Goal: Information Seeking & Learning: Learn about a topic

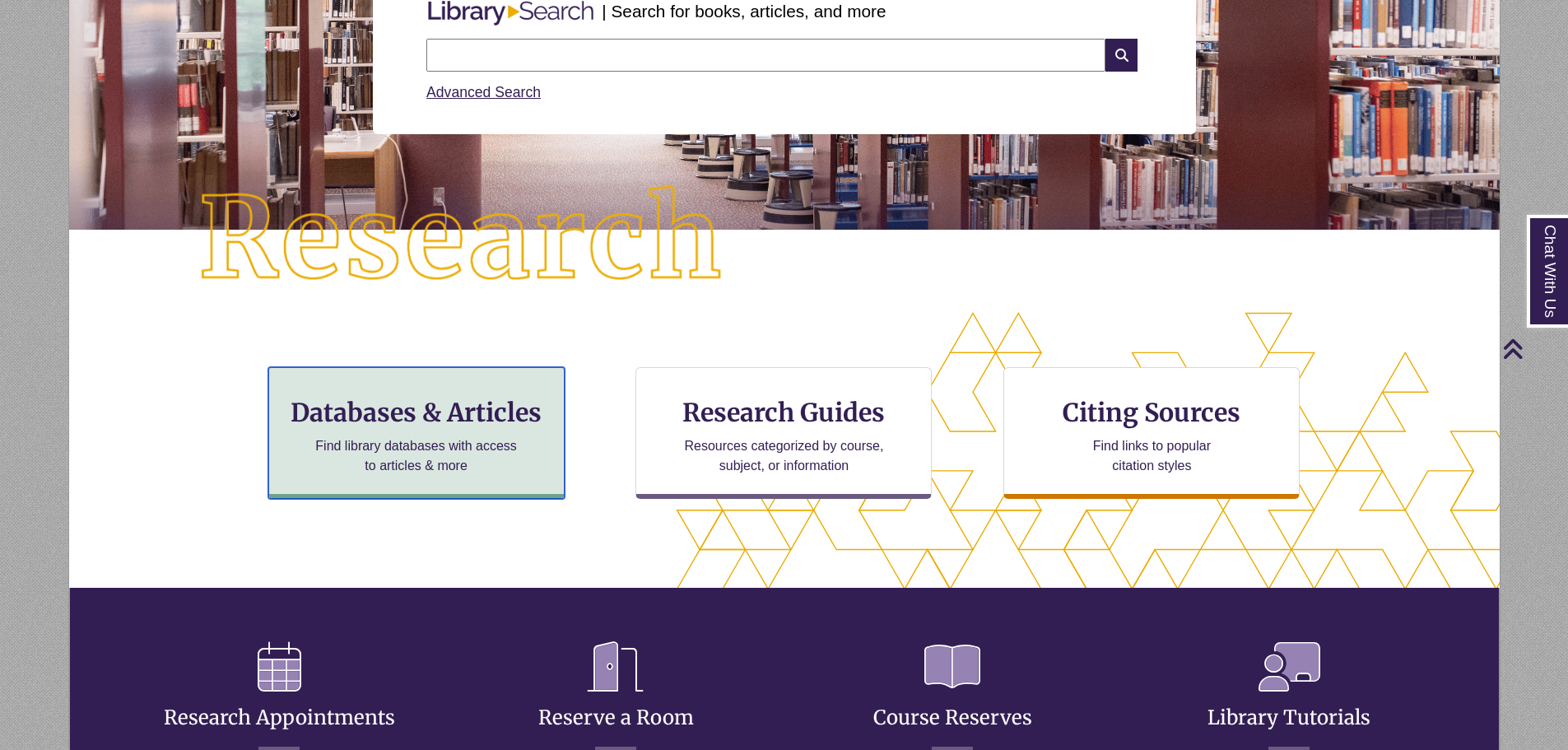
click at [516, 419] on h3 "Databases & Articles" at bounding box center [416, 412] width 268 height 32
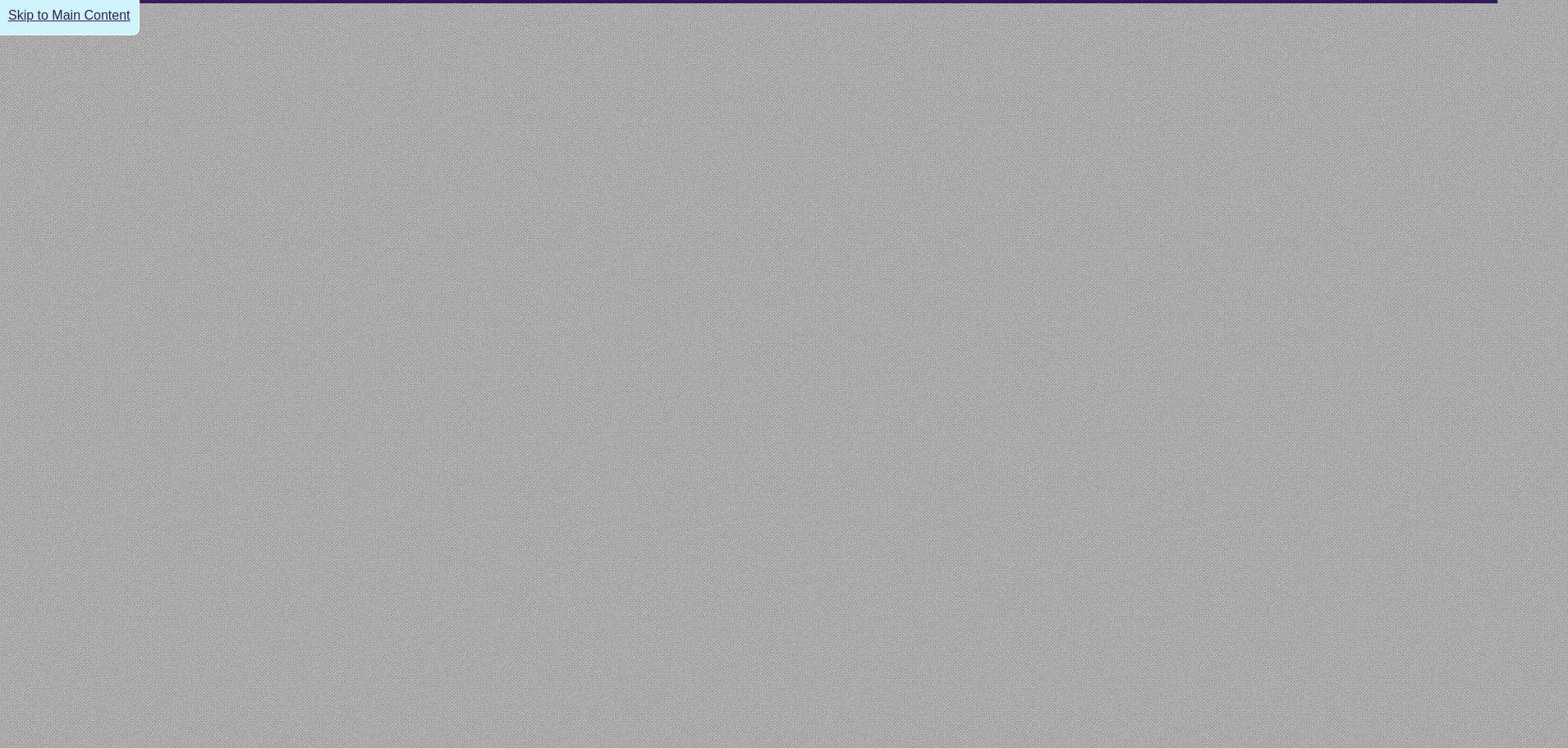
select select "Database Subject Filter"
select select "Database Types Filter"
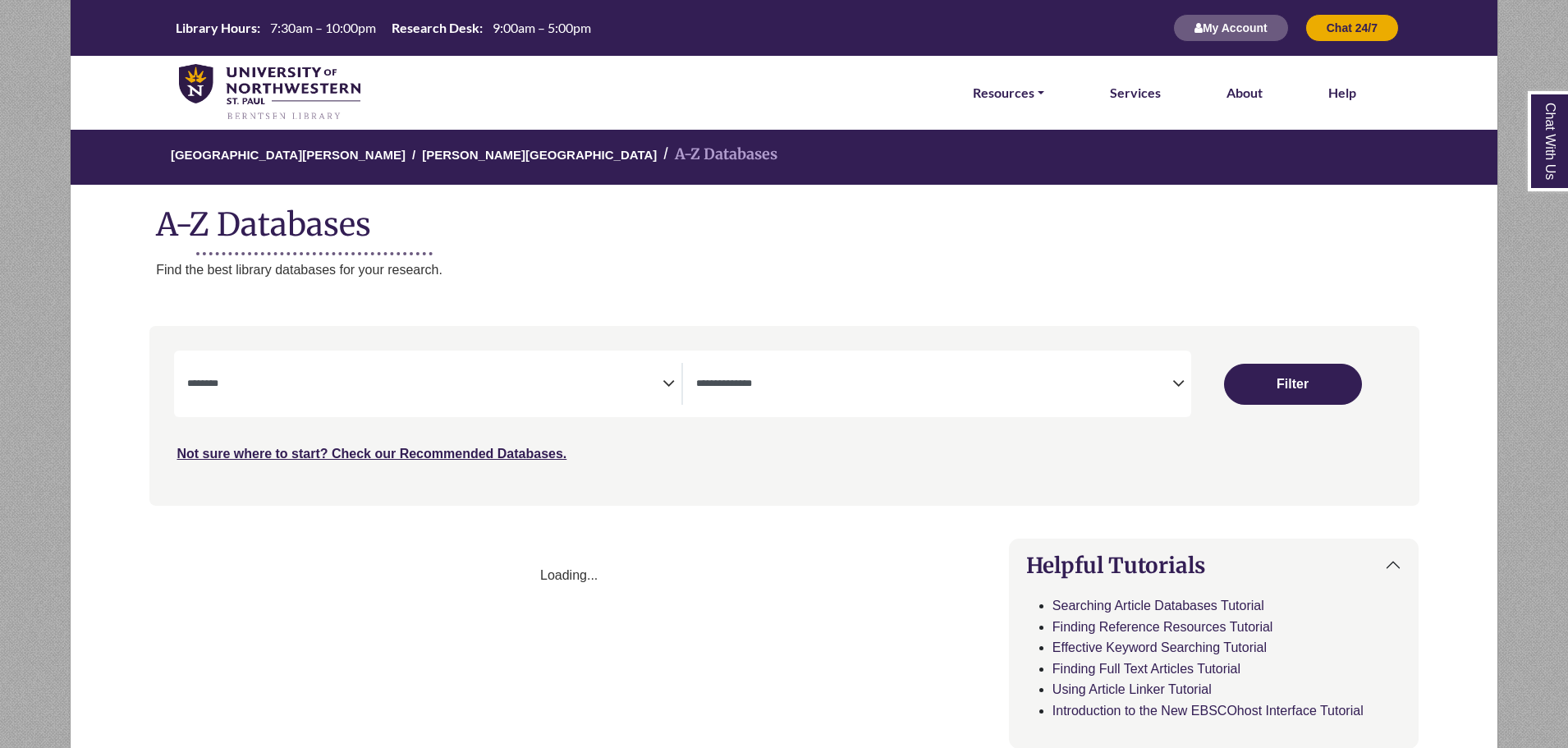
select select "Database Subject Filter"
select select "Database Types Filter"
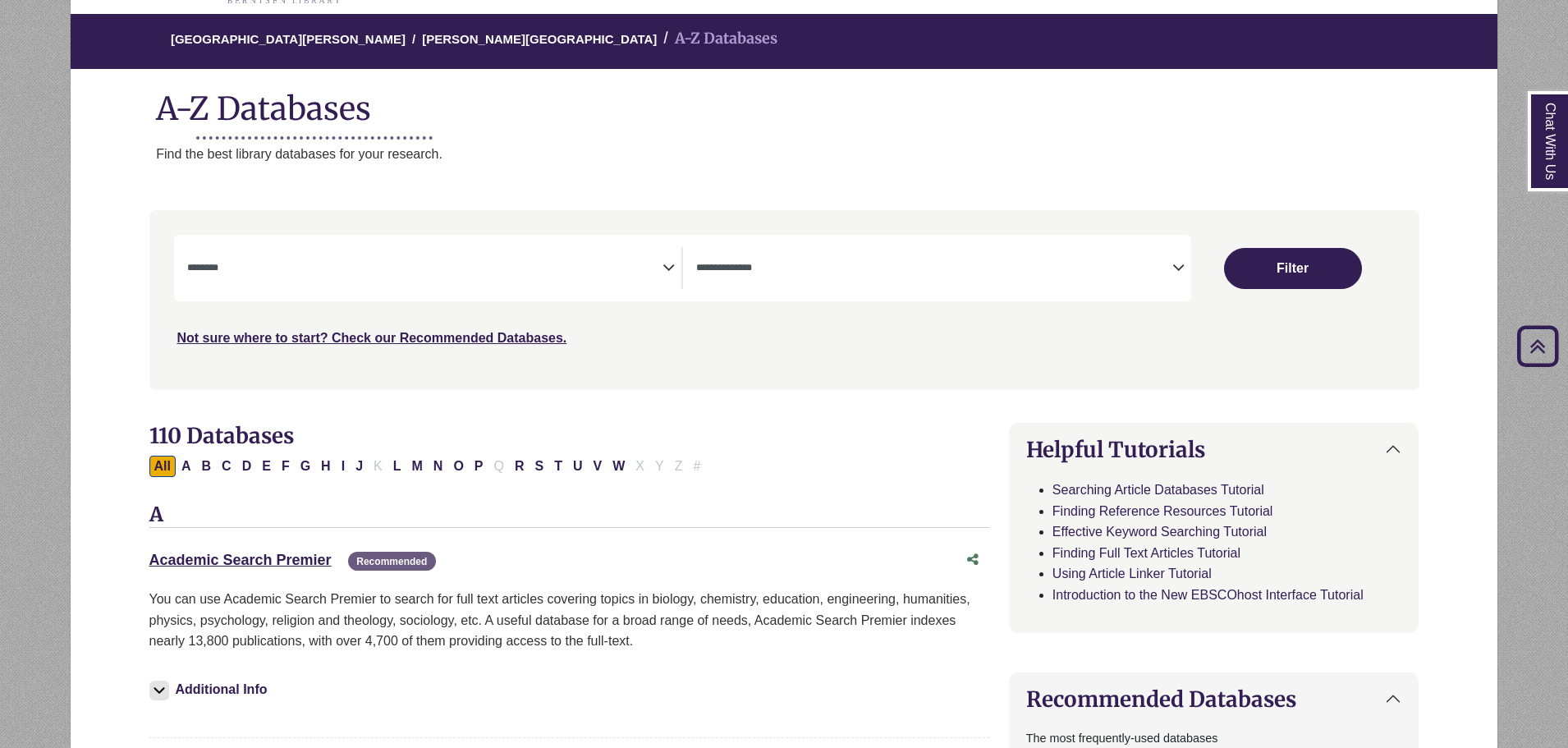
scroll to position [82, 0]
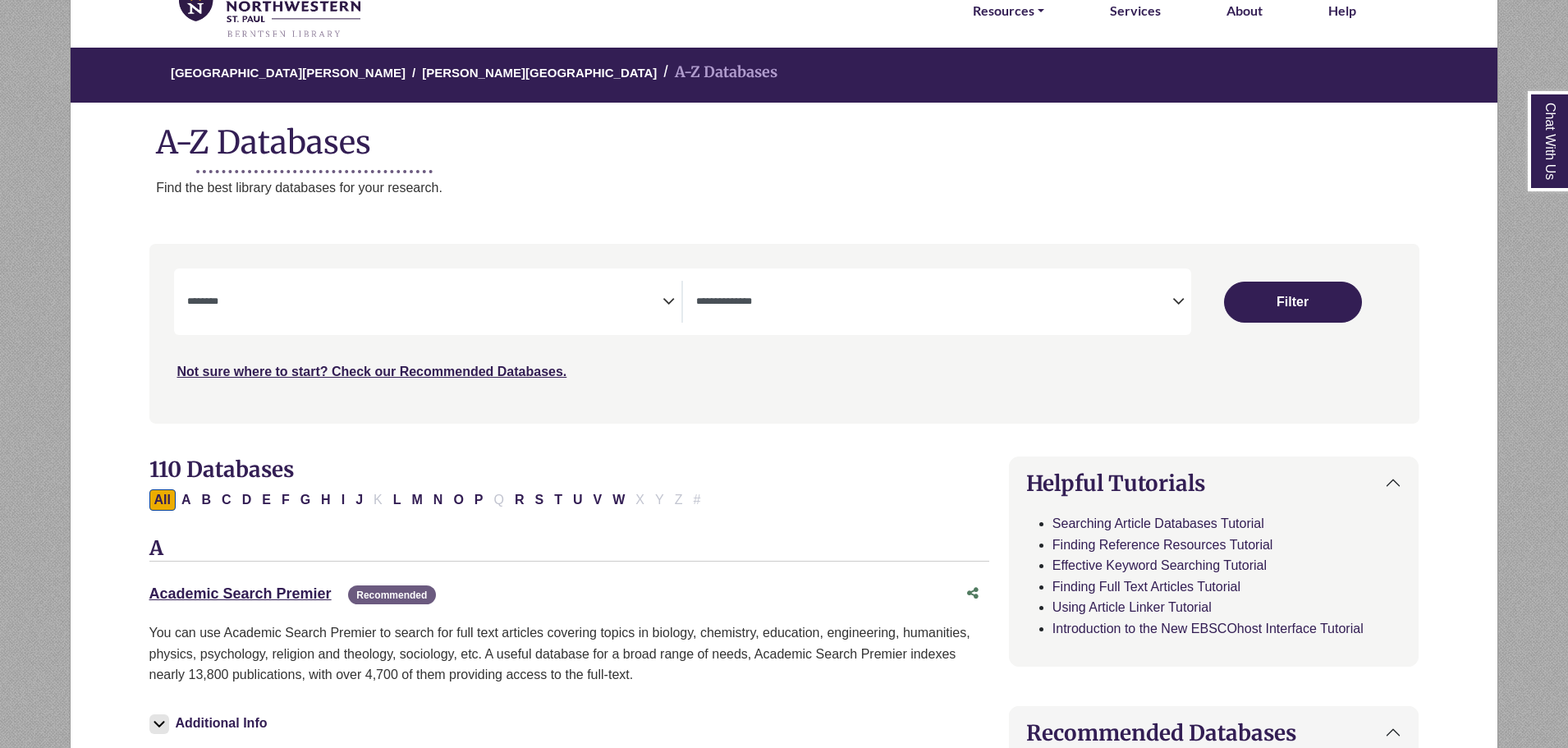
click at [489, 298] on textarea "Search" at bounding box center [425, 303] width 476 height 13
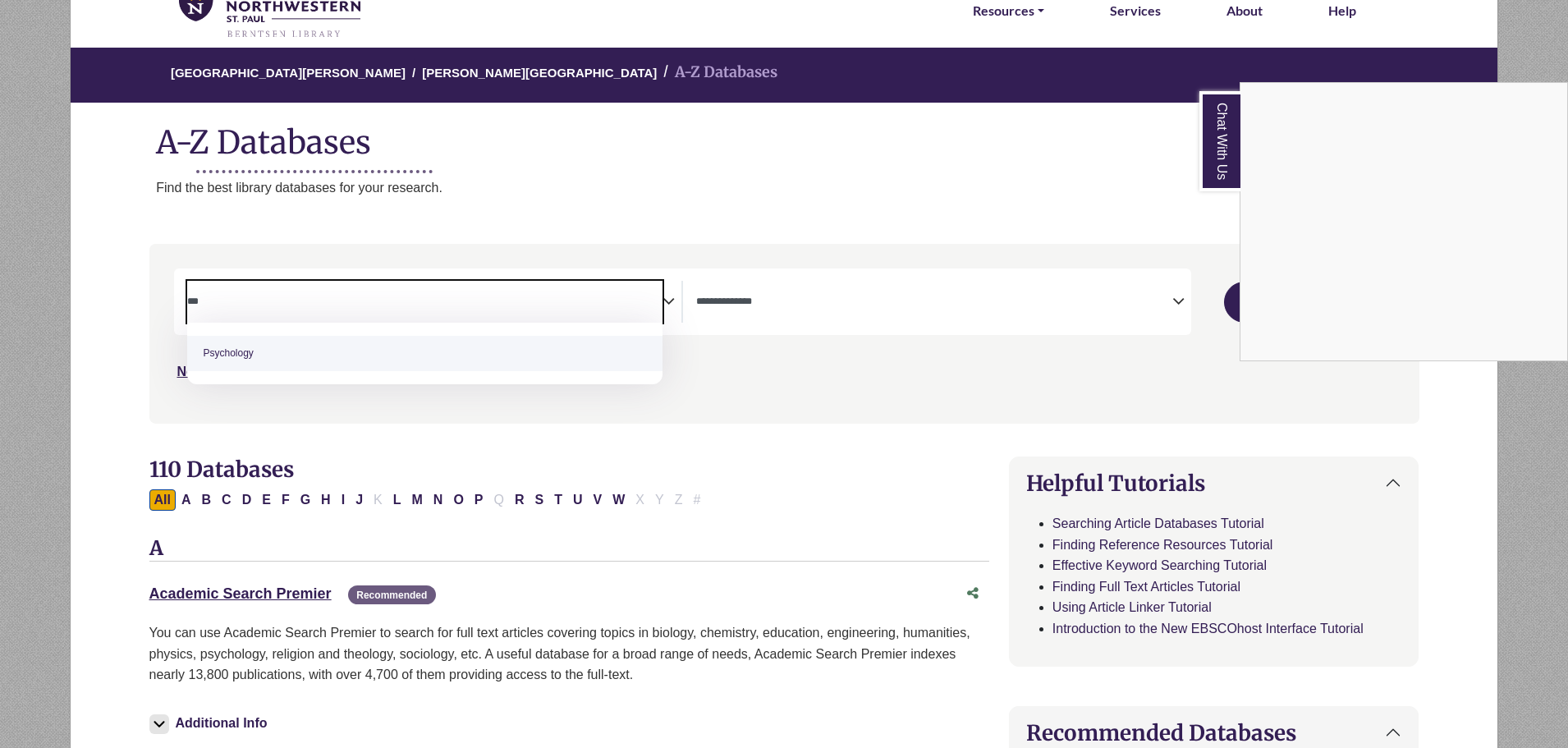
type textarea "***"
select select "*****"
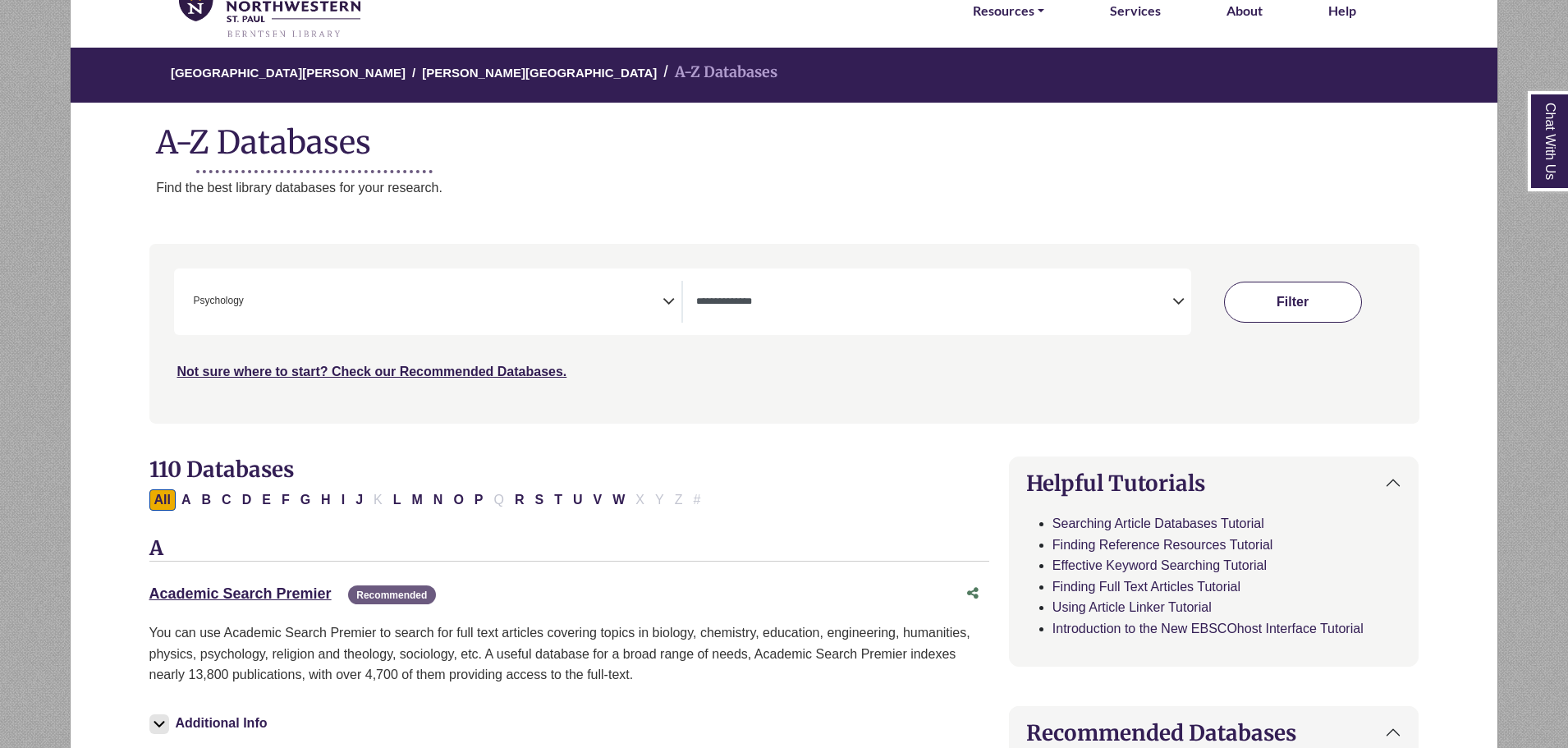
click at [1235, 290] on button "Filter" at bounding box center [1293, 302] width 138 height 41
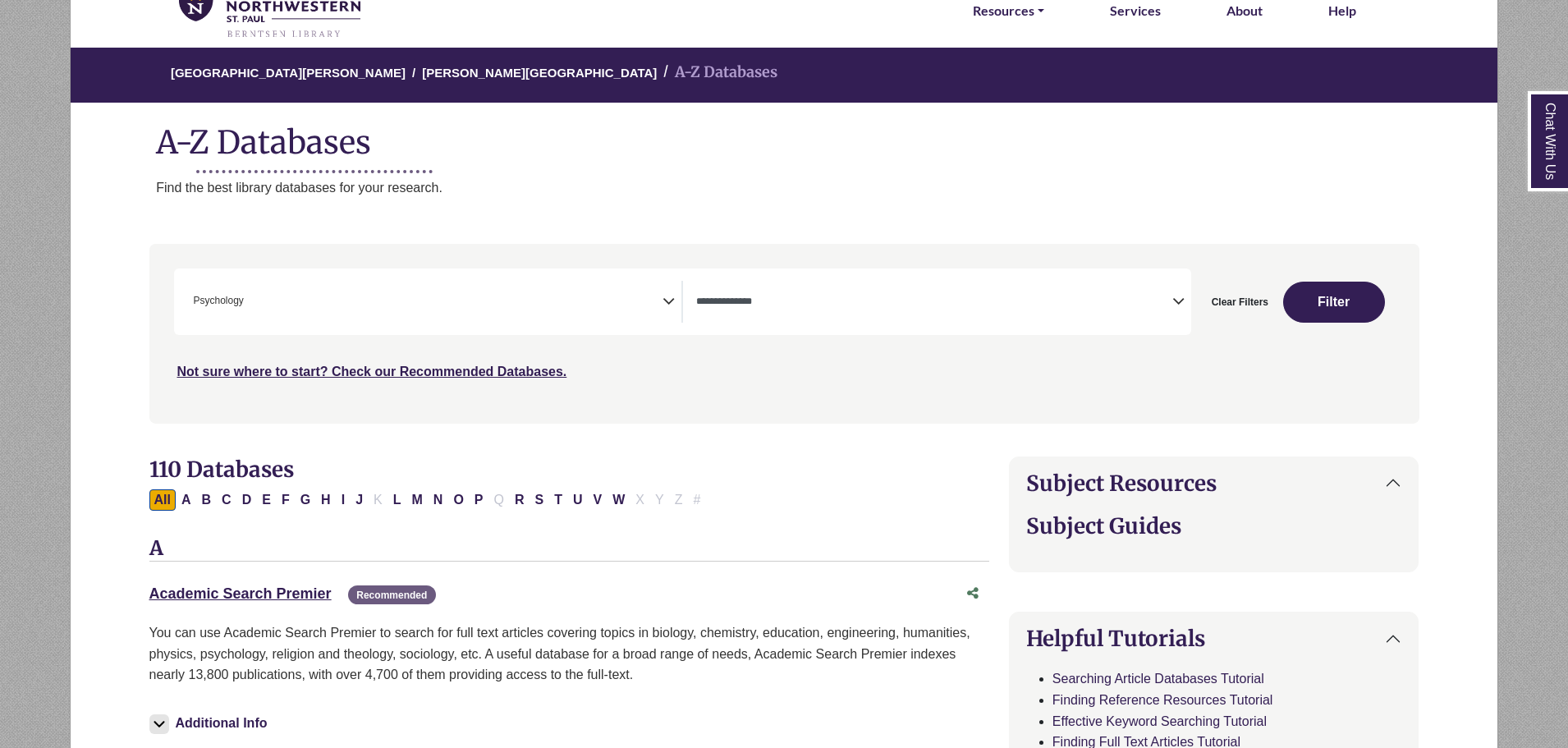
select select "Database Types Filter"
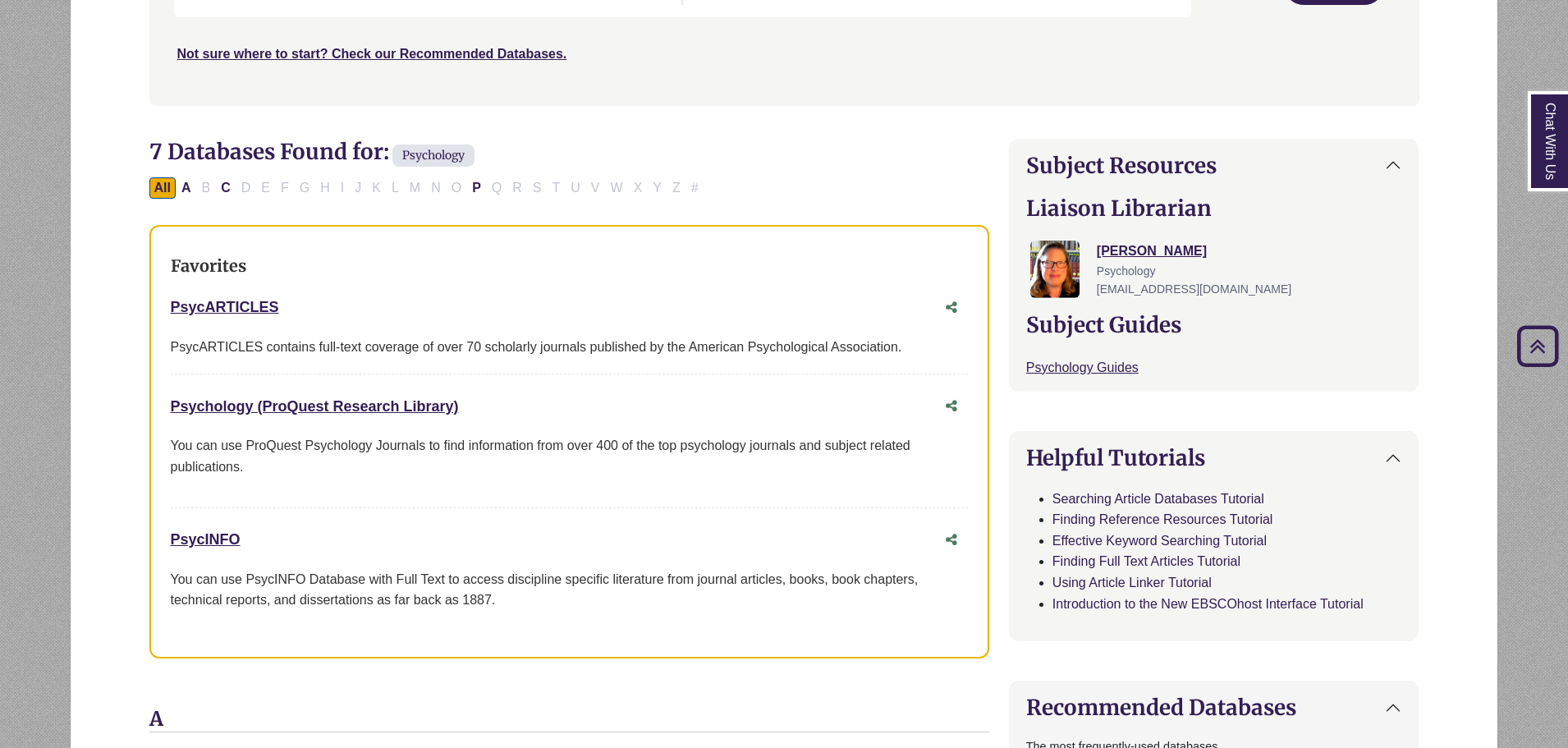
scroll to position [411, 0]
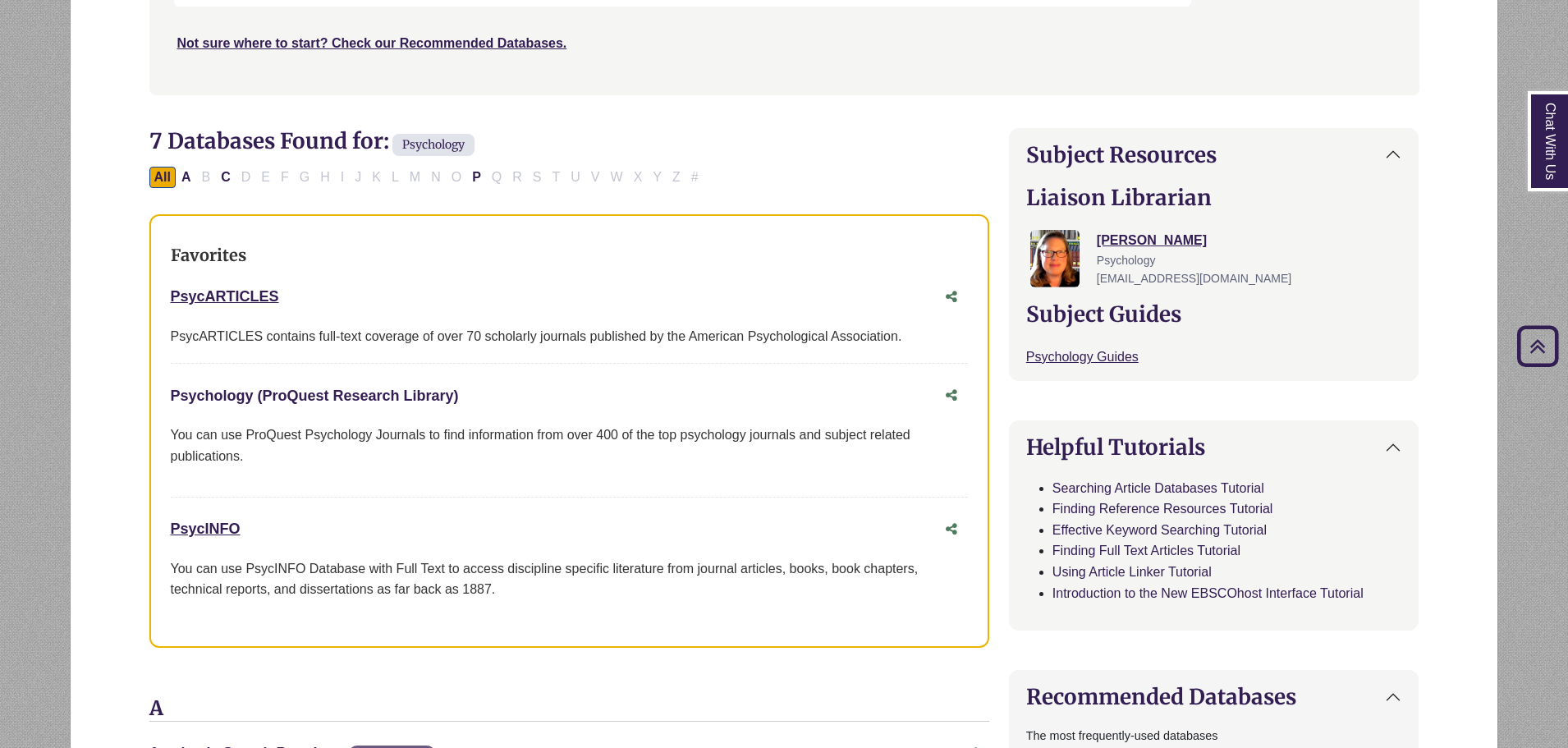
click at [324, 394] on link "Psychology (ProQuest Research Library) This link opens in a new window" at bounding box center [314, 395] width 288 height 16
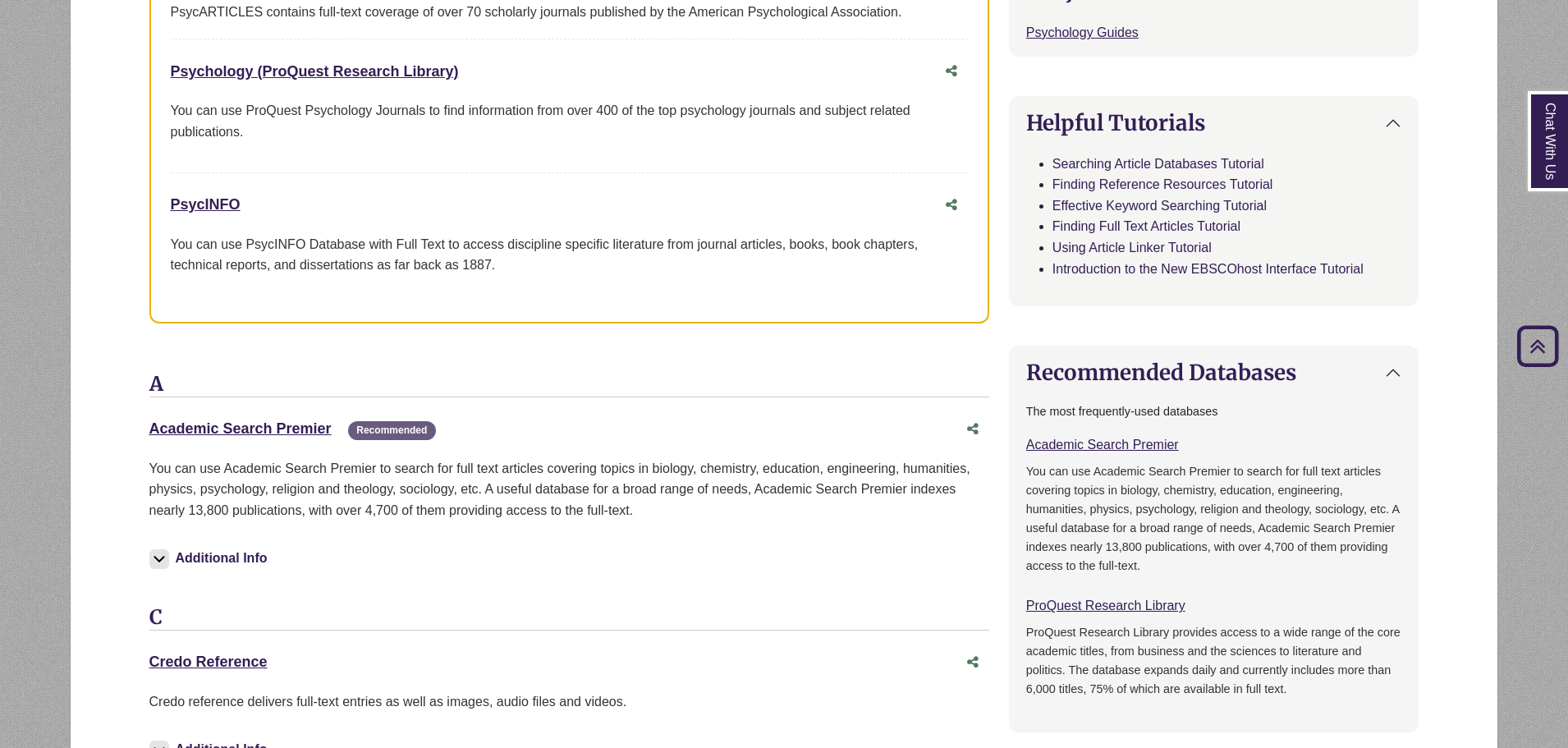
scroll to position [739, 0]
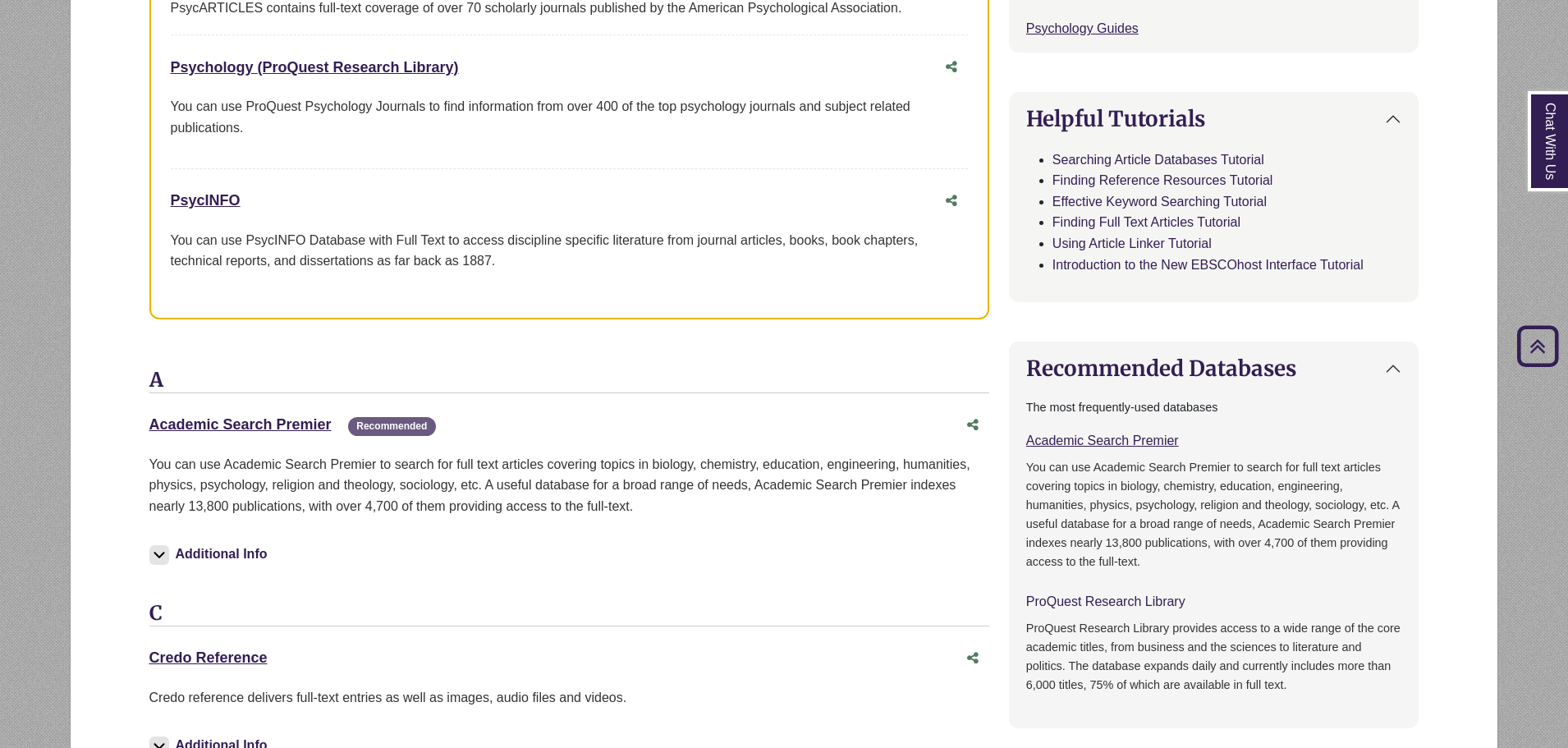
click at [1139, 602] on link "ProQuest Research Library This link opens in a new window" at bounding box center [1105, 601] width 159 height 14
